Goal: Information Seeking & Learning: Learn about a topic

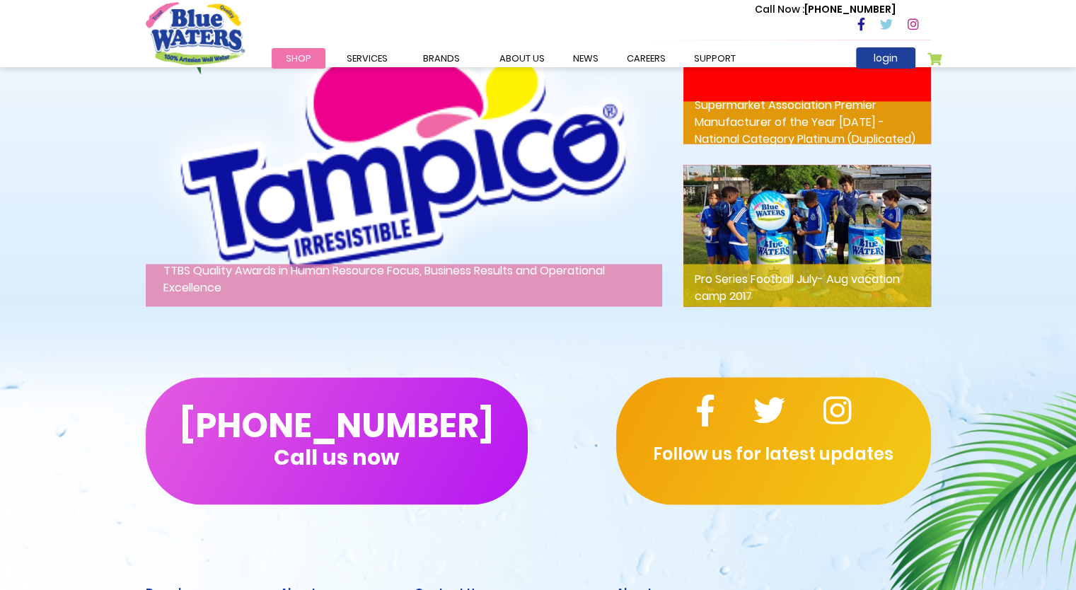
scroll to position [2361, 0]
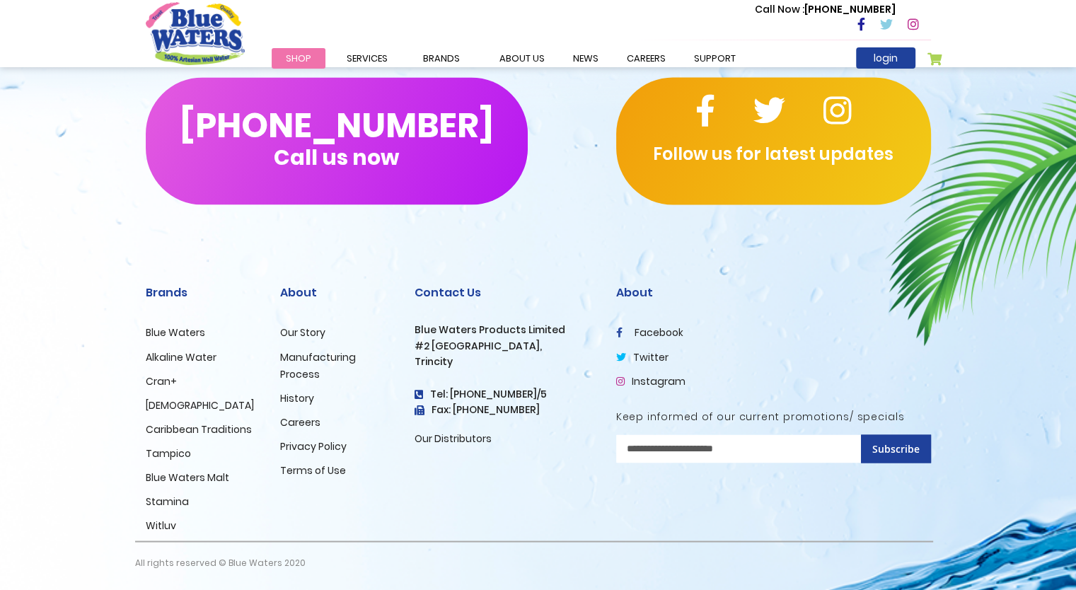
click at [293, 398] on link "History" at bounding box center [297, 397] width 34 height 14
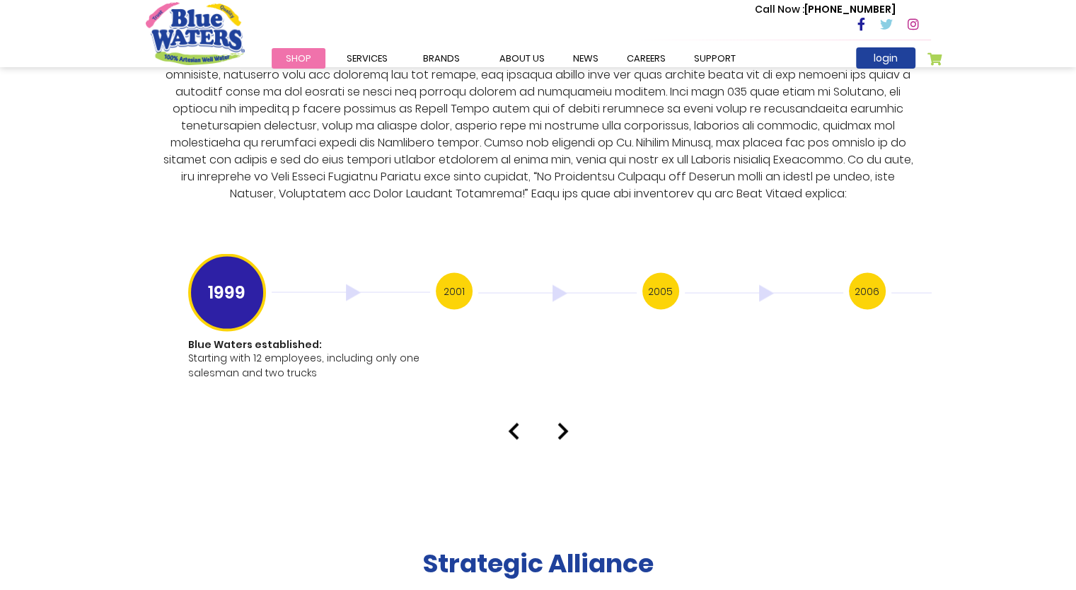
scroll to position [2812, 0]
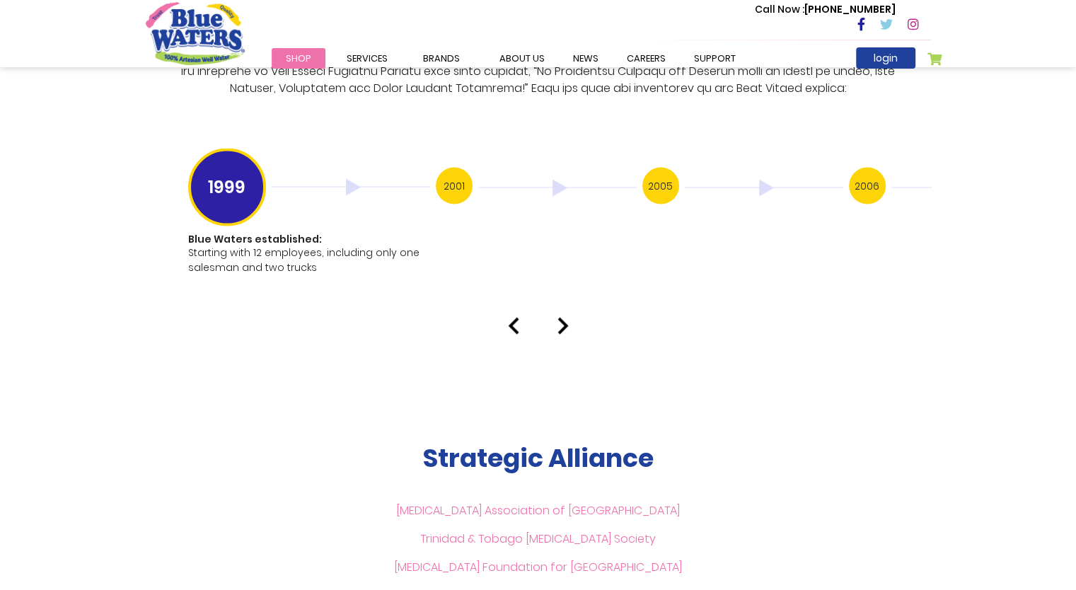
click at [560, 318] on img at bounding box center [562, 326] width 11 height 17
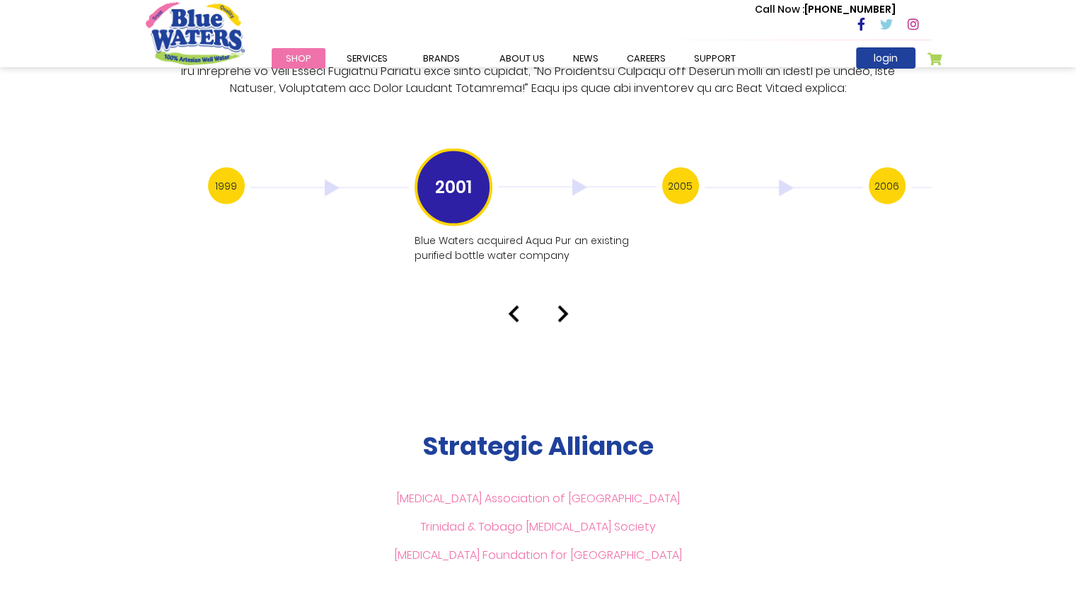
click at [560, 306] on img at bounding box center [562, 314] width 11 height 17
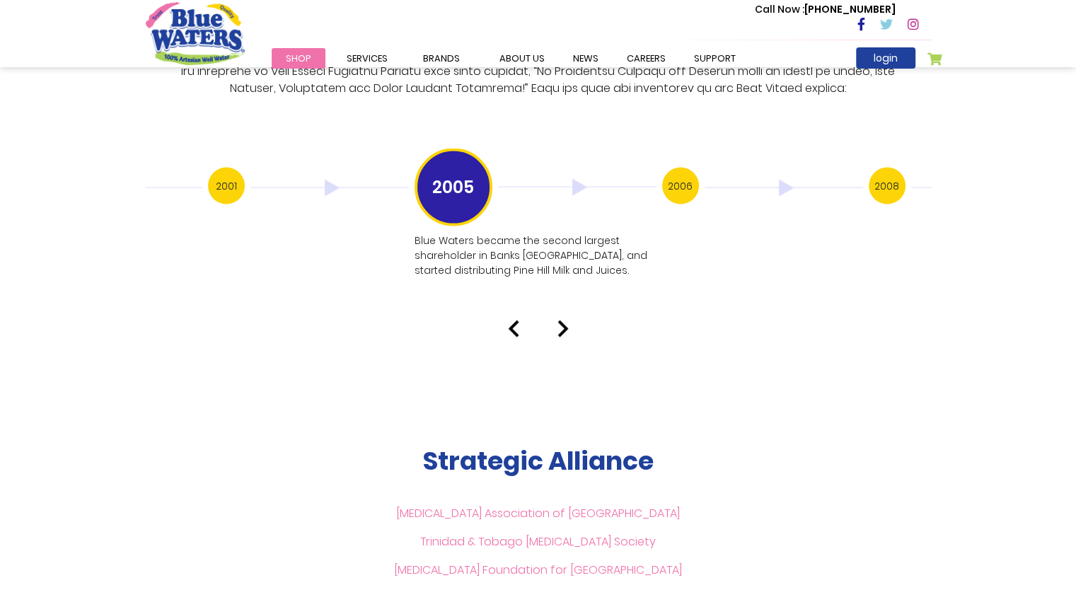
click at [562, 320] on img at bounding box center [562, 328] width 11 height 17
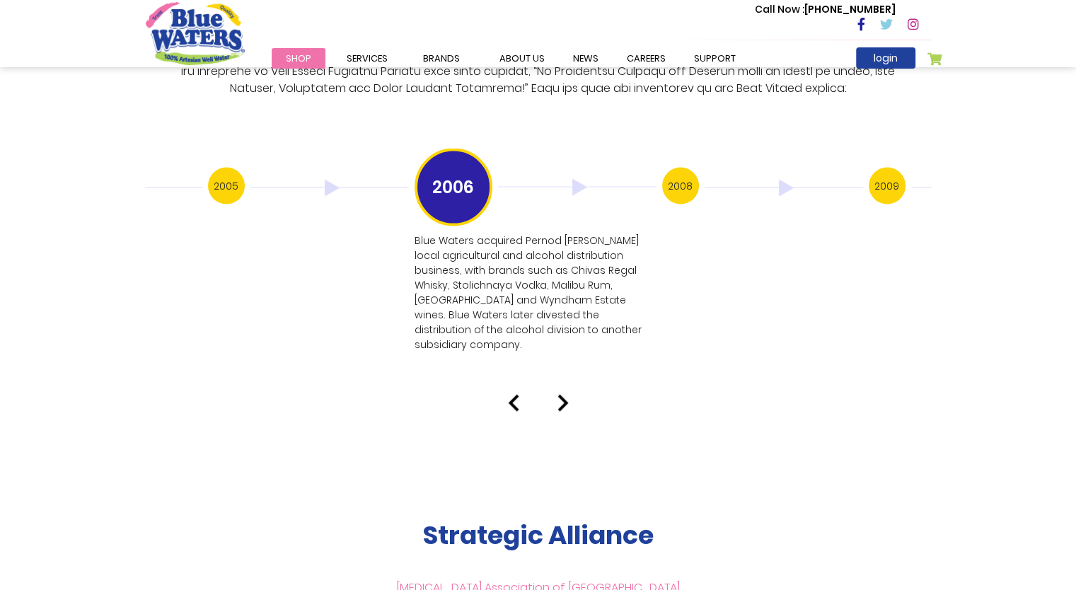
click at [566, 395] on img at bounding box center [562, 403] width 11 height 17
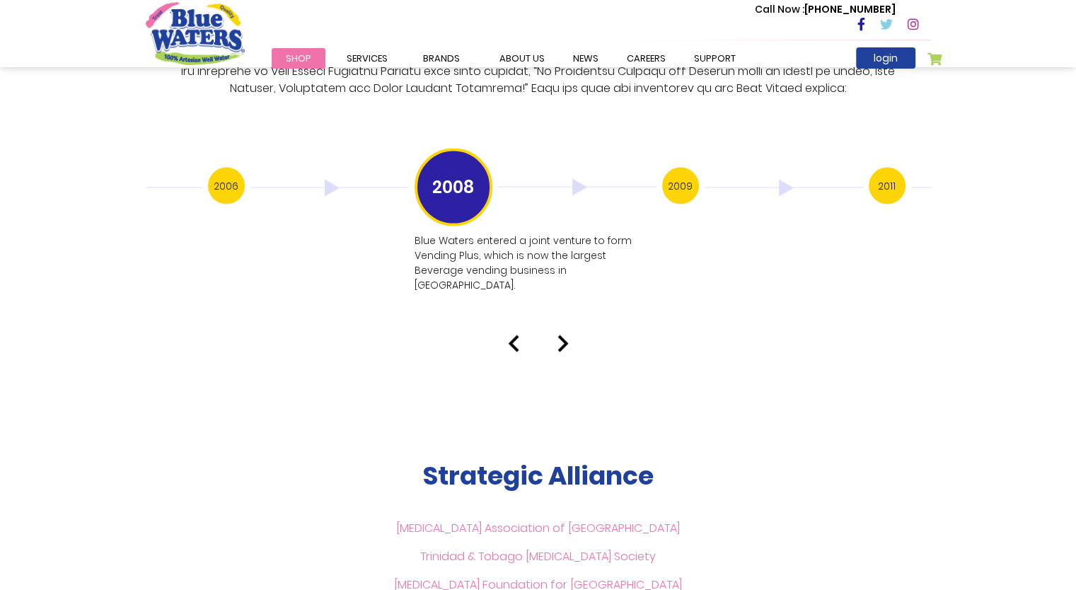
click at [557, 335] on img at bounding box center [562, 343] width 11 height 17
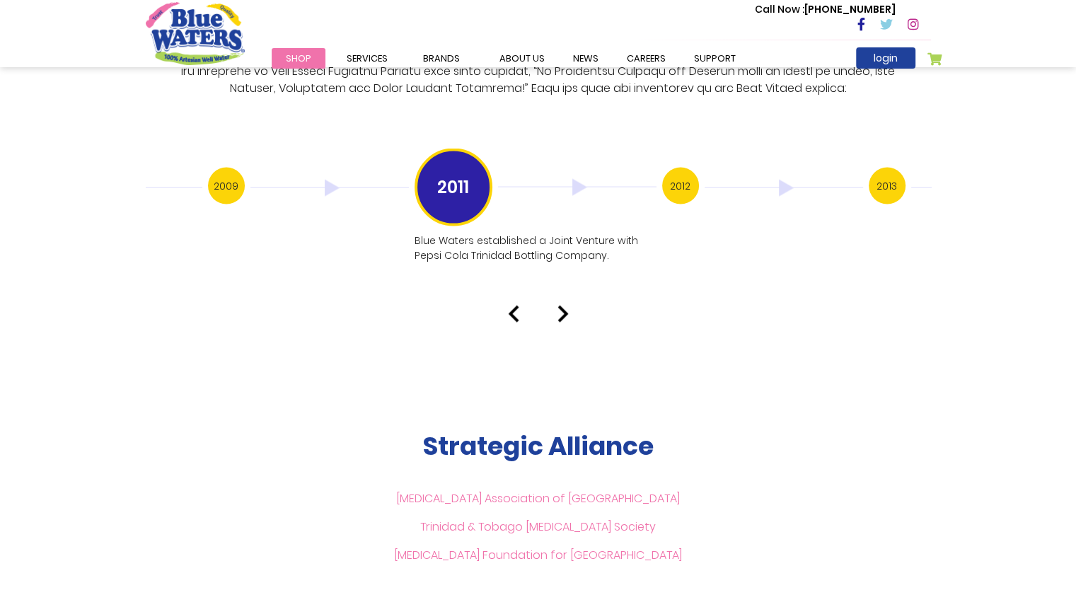
click at [557, 306] on img at bounding box center [562, 314] width 11 height 17
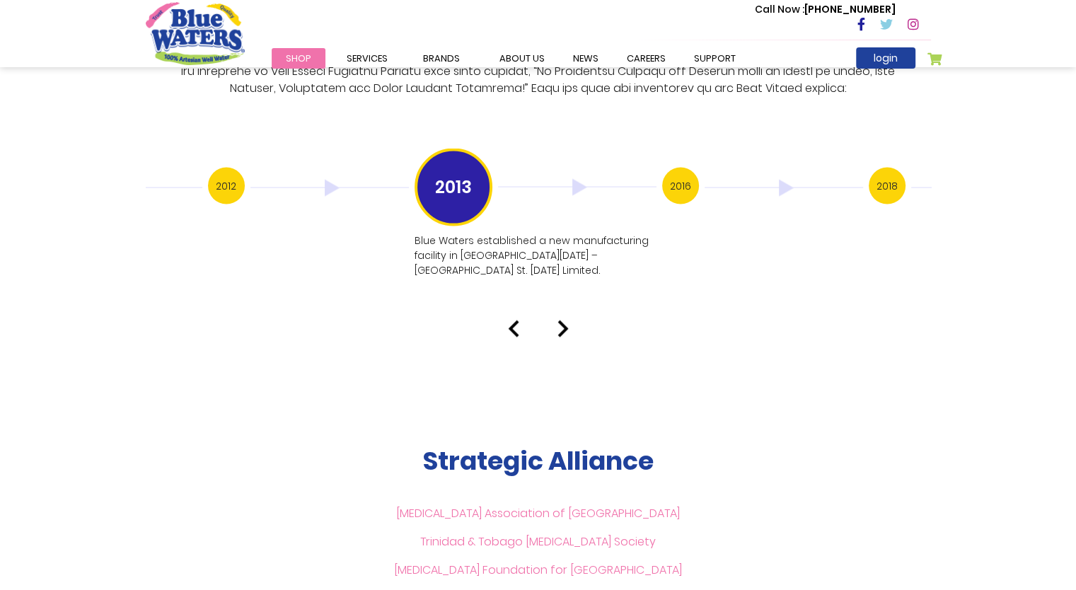
click at [557, 320] on img at bounding box center [562, 328] width 11 height 17
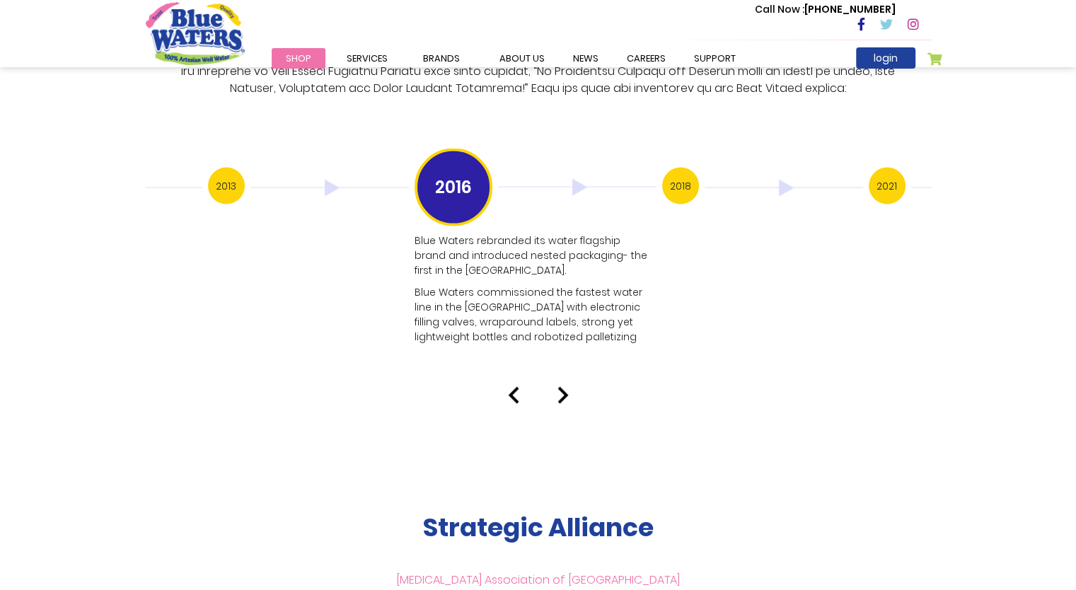
click at [557, 305] on p "Blue Waters commissioned the fastest water line in the [GEOGRAPHIC_DATA] with e…" at bounding box center [533, 314] width 239 height 59
click at [564, 387] on img at bounding box center [562, 395] width 11 height 17
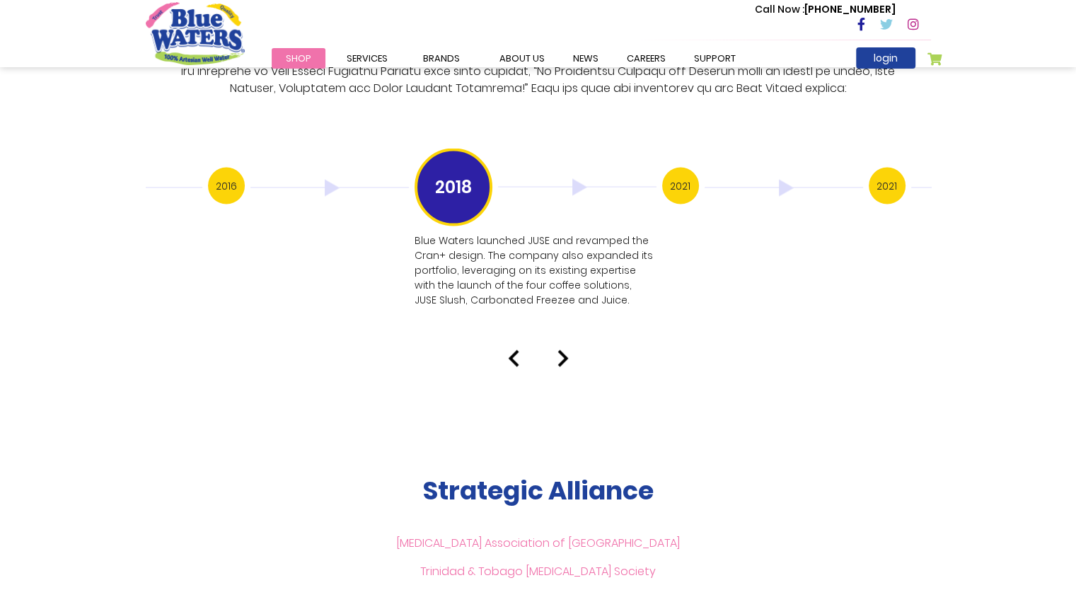
click at [566, 350] on img at bounding box center [562, 358] width 11 height 17
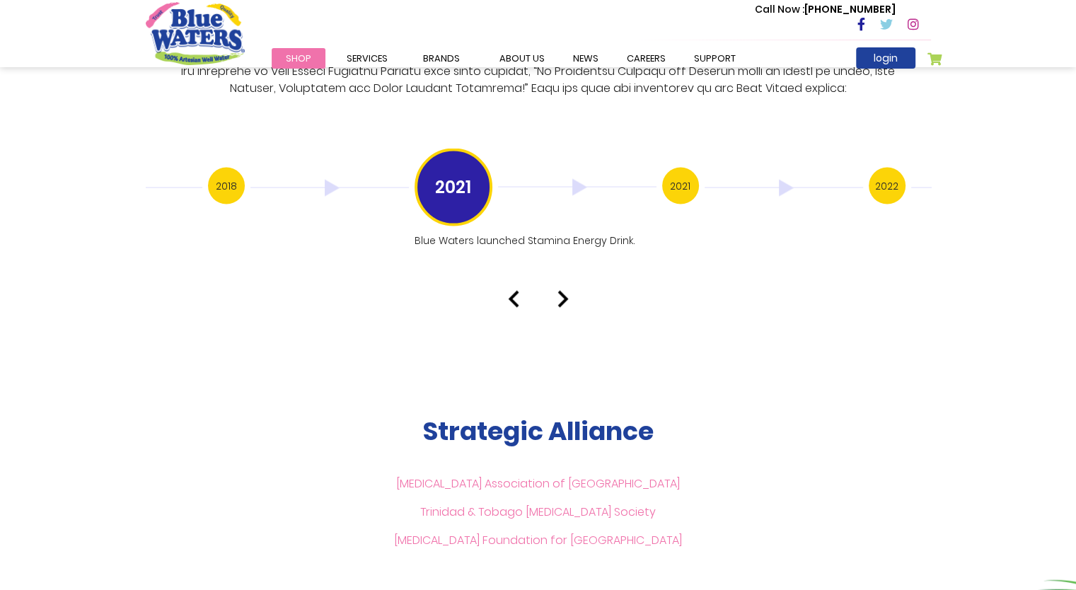
click at [562, 291] on img at bounding box center [562, 299] width 11 height 17
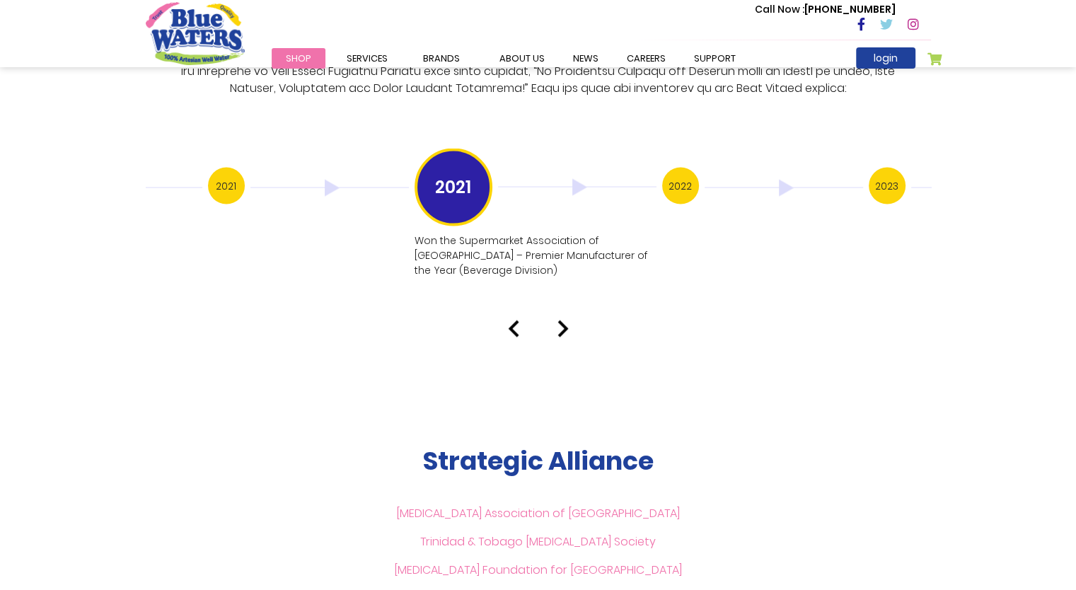
click at [559, 320] on img at bounding box center [562, 328] width 11 height 17
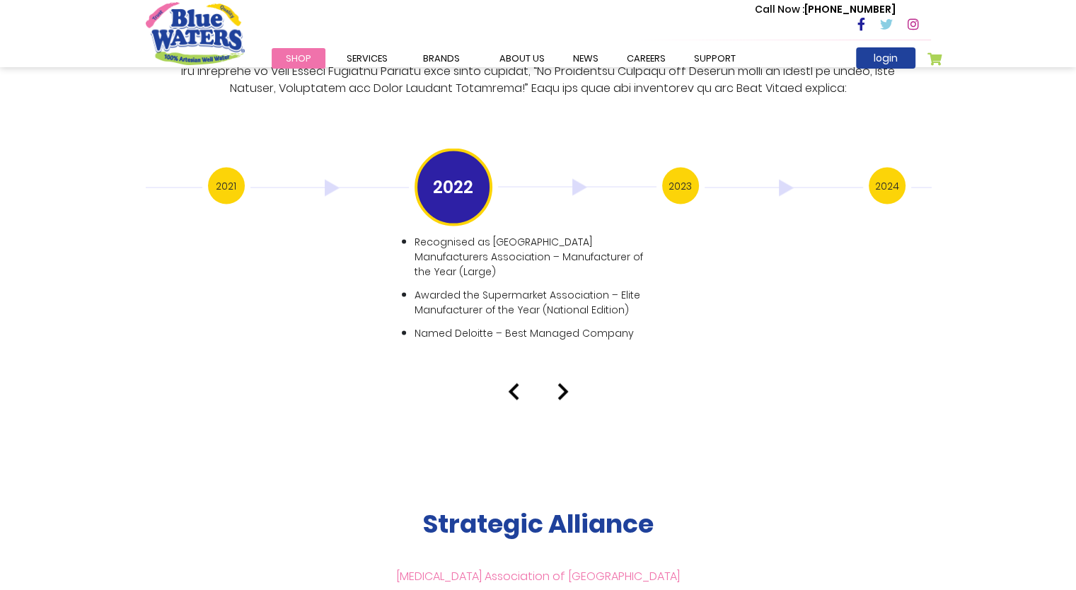
click at [561, 383] on img at bounding box center [562, 391] width 11 height 17
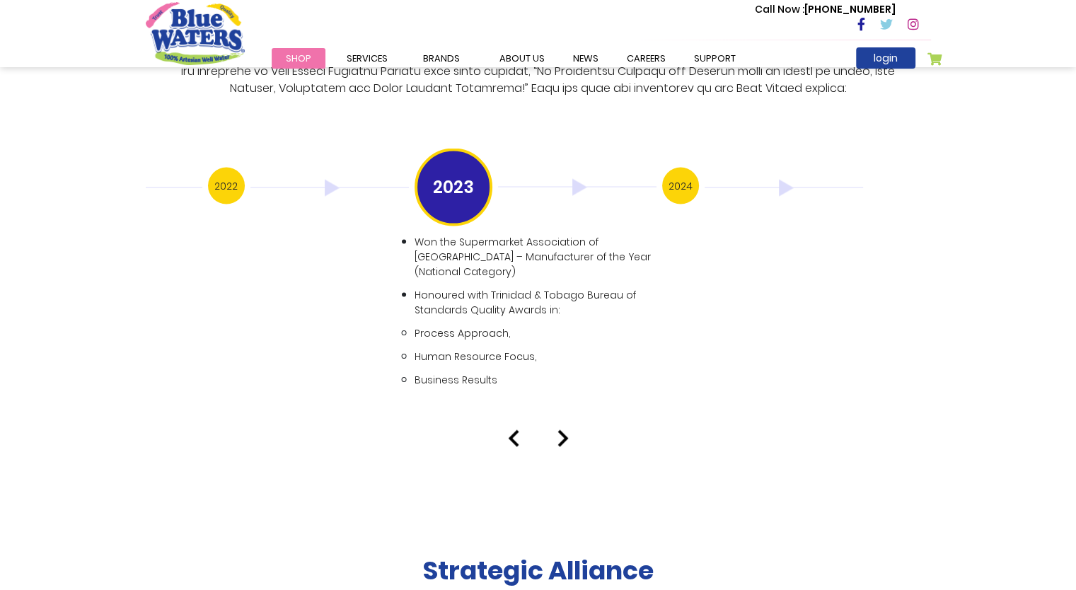
click at [560, 430] on img at bounding box center [562, 438] width 11 height 17
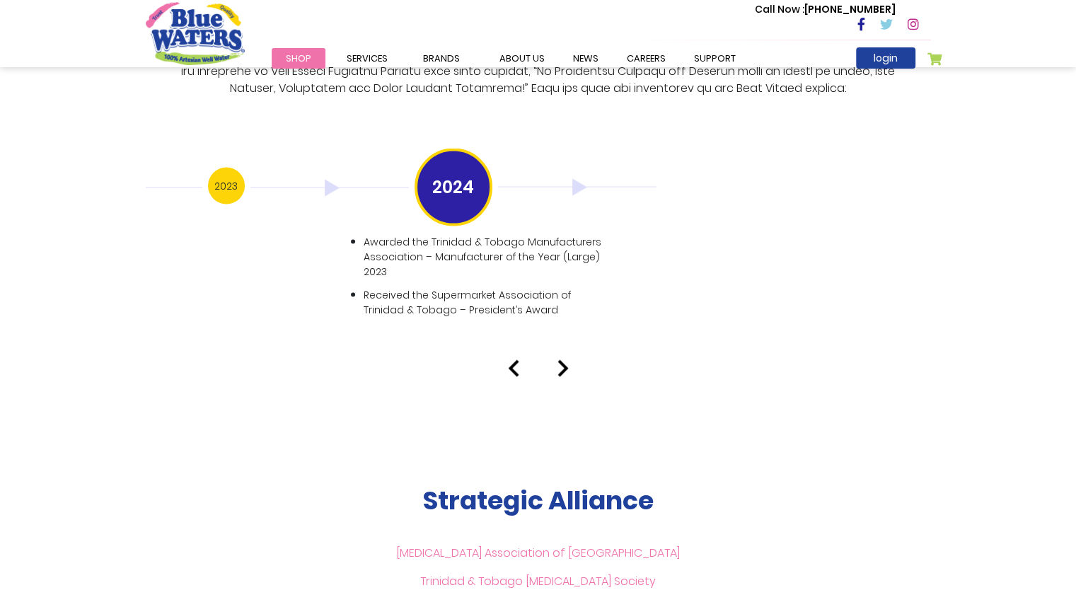
click at [560, 360] on img at bounding box center [562, 368] width 11 height 17
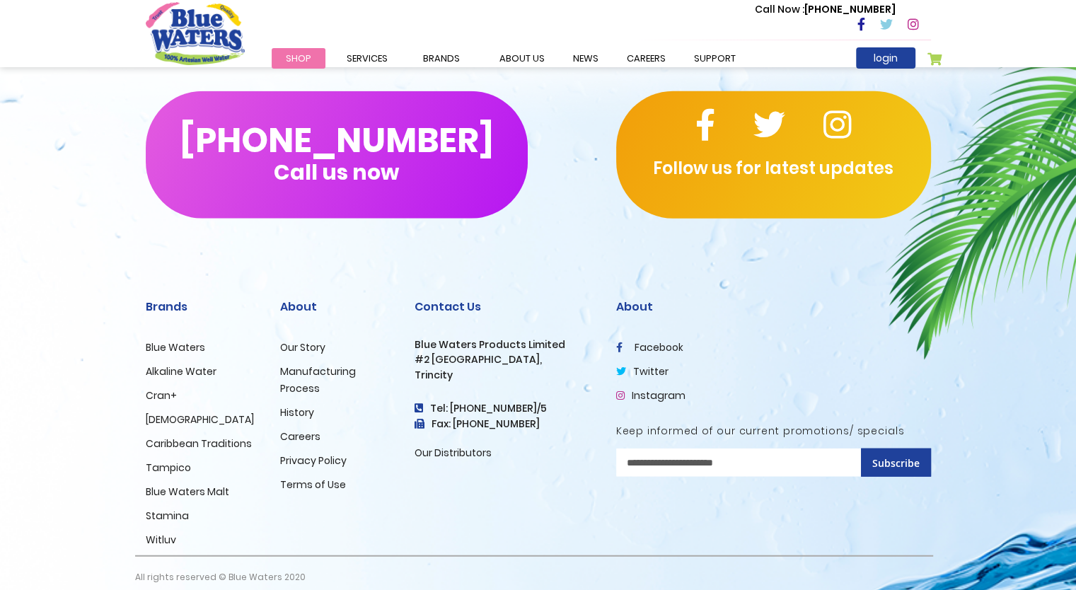
scroll to position [3445, 0]
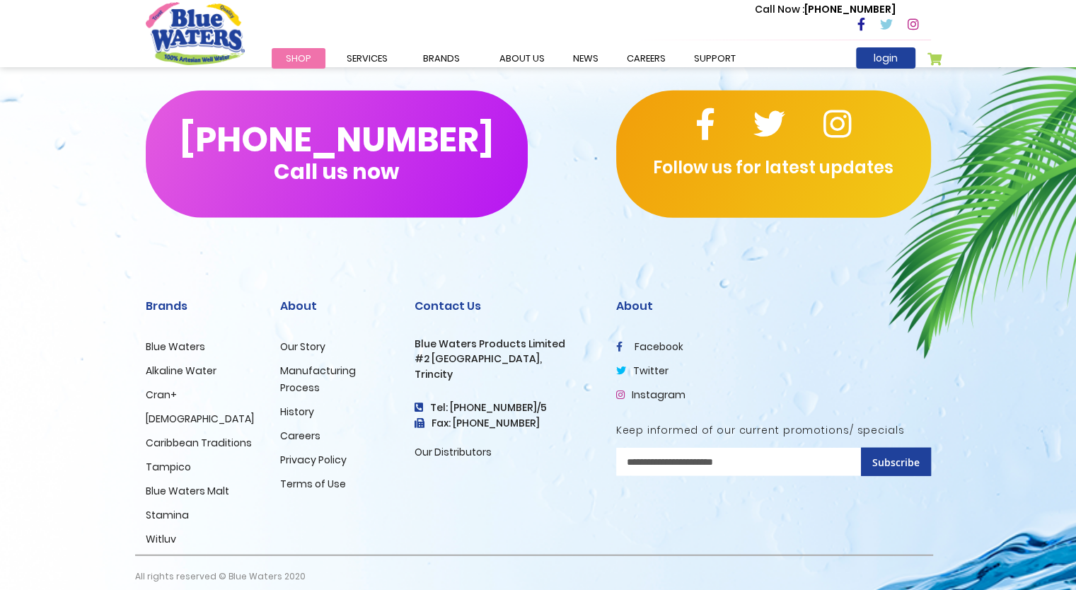
click at [306, 339] on link "Our Story" at bounding box center [302, 346] width 45 height 14
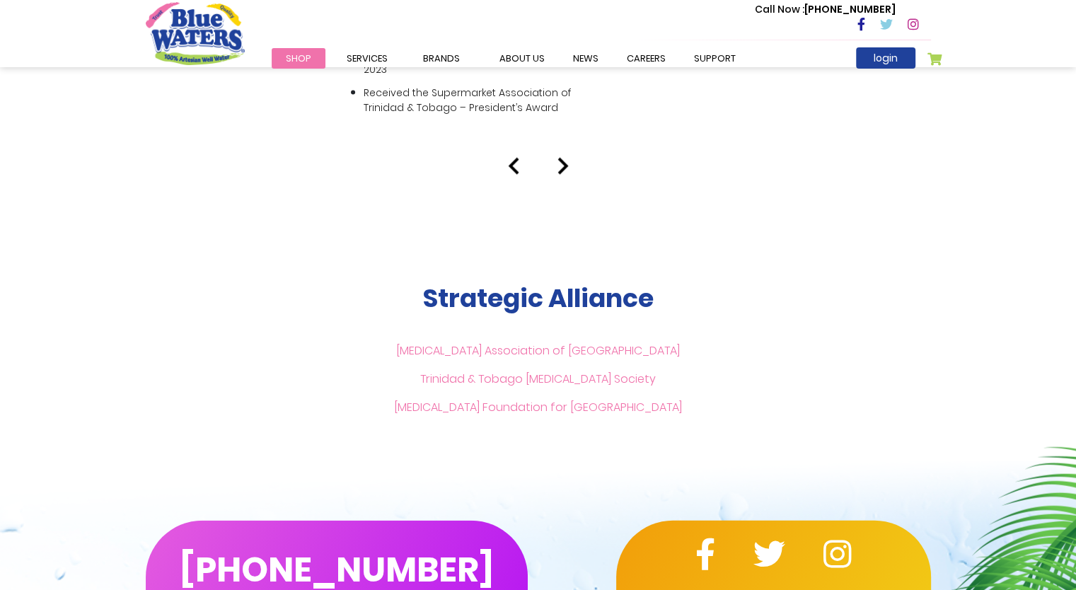
scroll to position [3041, 0]
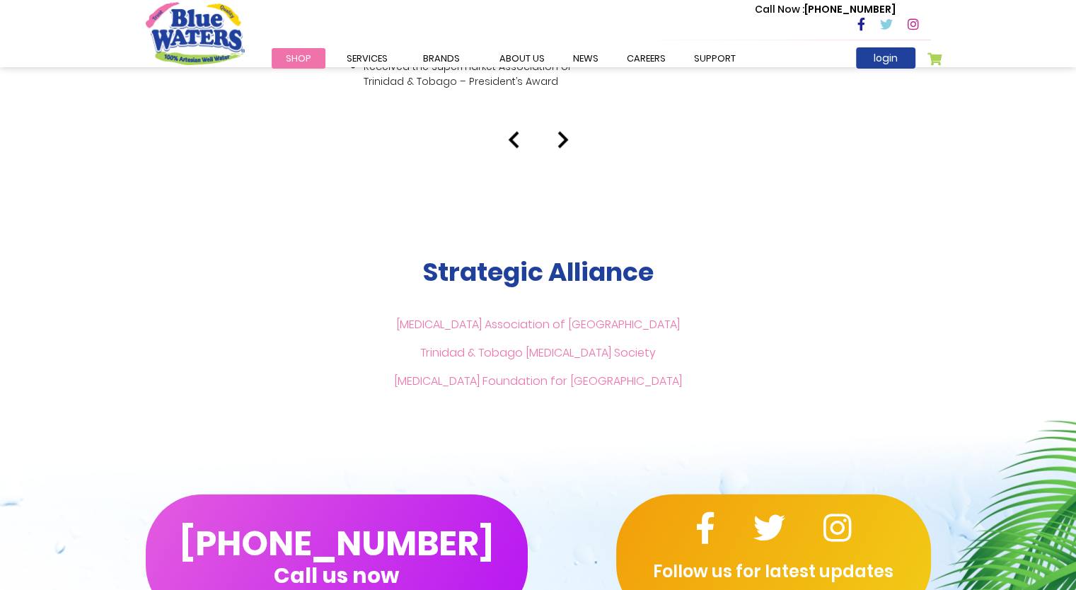
scroll to position [2671, 0]
